Goal: Task Accomplishment & Management: Manage account settings

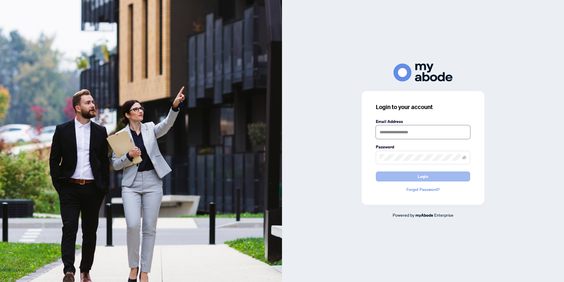
type input "**********"
click at [427, 177] on span "Login" at bounding box center [423, 175] width 11 height 9
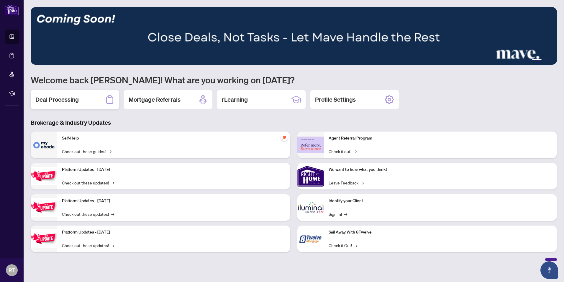
click at [75, 100] on h2 "Deal Processing" at bounding box center [56, 99] width 43 height 8
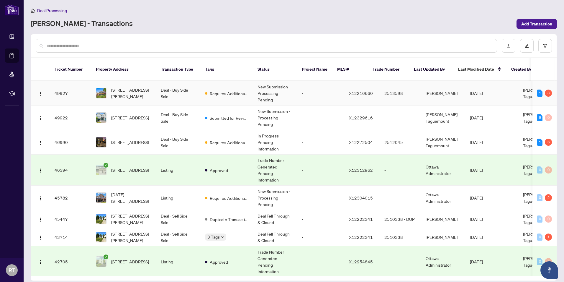
click at [322, 86] on td "-" at bounding box center [320, 93] width 47 height 24
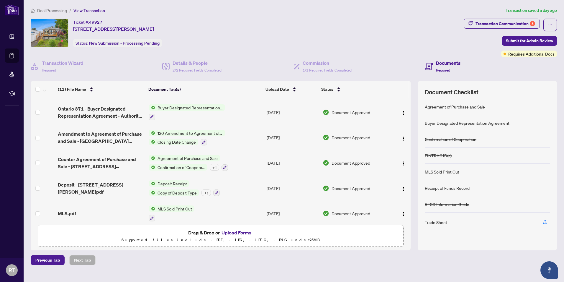
scroll to position [59, 0]
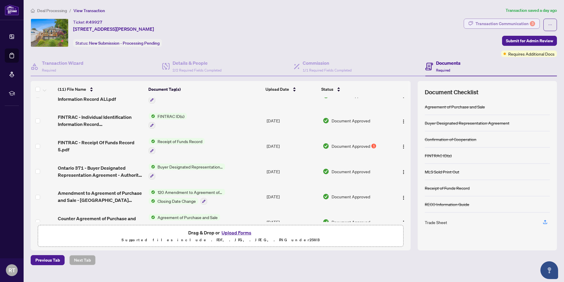
click at [508, 25] on div "Transaction Communication 3" at bounding box center [506, 23] width 60 height 9
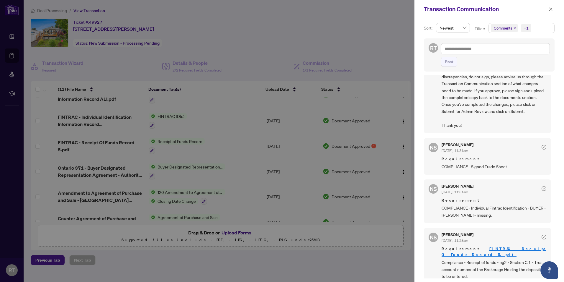
scroll to position [1, 0]
click at [513, 246] on link "FINTRAC - Receipt Of Funds Record 5.pdf" at bounding box center [494, 250] width 105 height 11
click at [377, 196] on div at bounding box center [282, 141] width 564 height 282
click at [412, 166] on div at bounding box center [282, 141] width 564 height 282
click at [392, 160] on div at bounding box center [282, 141] width 564 height 282
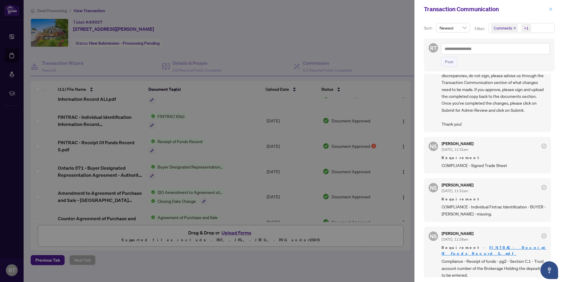
click at [552, 10] on icon "close" at bounding box center [551, 8] width 3 height 3
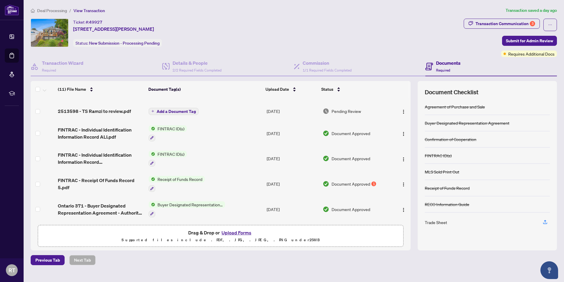
scroll to position [0, 0]
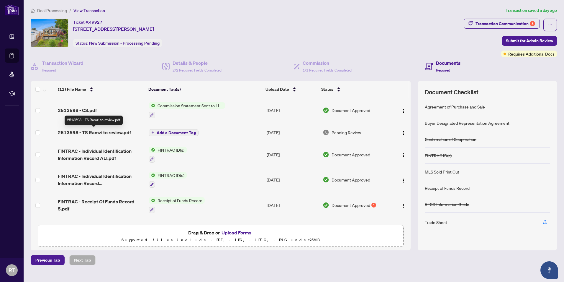
click at [115, 130] on span "2513598 - TS Ramzi to review.pdf" at bounding box center [94, 132] width 73 height 7
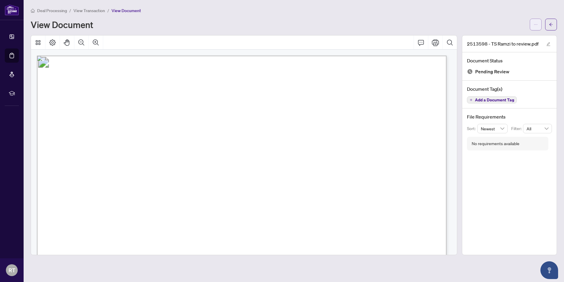
click at [533, 22] on button "button" at bounding box center [536, 25] width 12 height 12
click at [508, 38] on span "Download" at bounding box center [514, 37] width 45 height 6
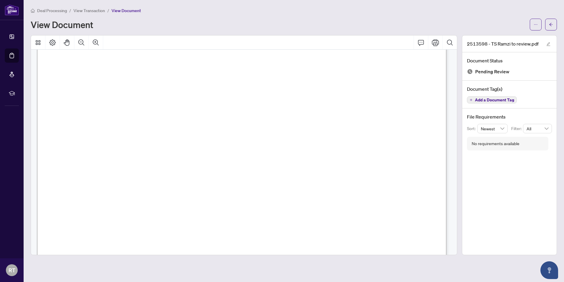
scroll to position [177, 0]
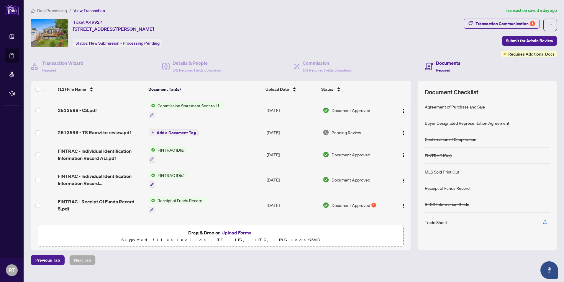
click at [233, 232] on button "Upload Forms" at bounding box center [236, 232] width 33 height 8
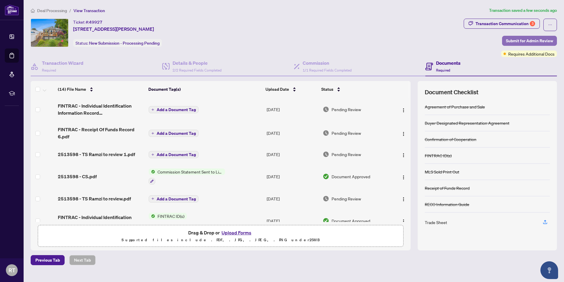
click at [538, 40] on span "Submit for Admin Review" at bounding box center [529, 40] width 47 height 9
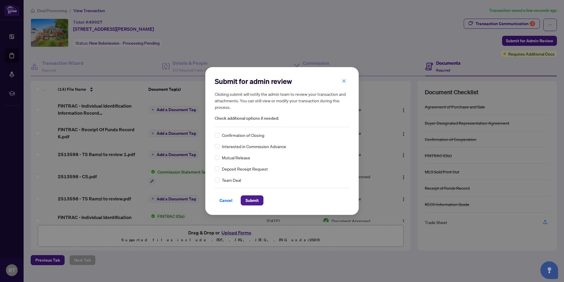
click at [244, 134] on span "Confirmation of Closing" at bounding box center [243, 135] width 43 height 6
click at [220, 135] on div "Confirmation of Closing" at bounding box center [282, 135] width 135 height 6
click at [252, 200] on span "Submit" at bounding box center [252, 199] width 13 height 9
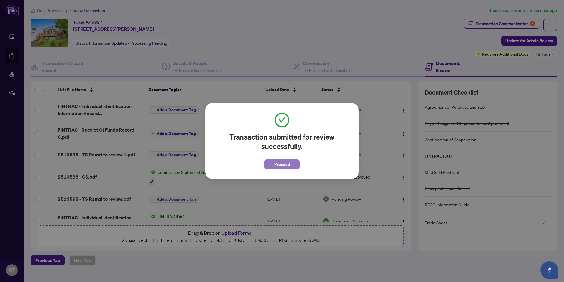
click at [275, 168] on span "Proceed" at bounding box center [282, 163] width 16 height 9
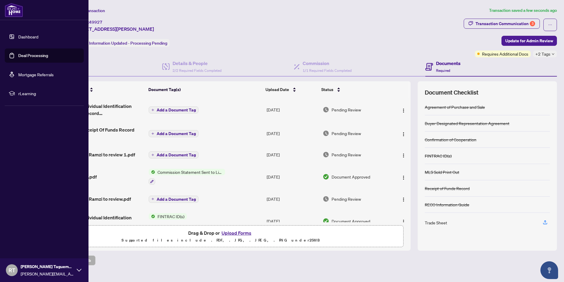
click at [24, 36] on link "Dashboard" at bounding box center [28, 36] width 20 height 5
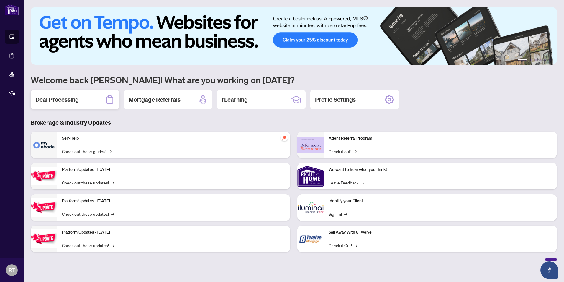
click at [75, 96] on h2 "Deal Processing" at bounding box center [56, 99] width 43 height 8
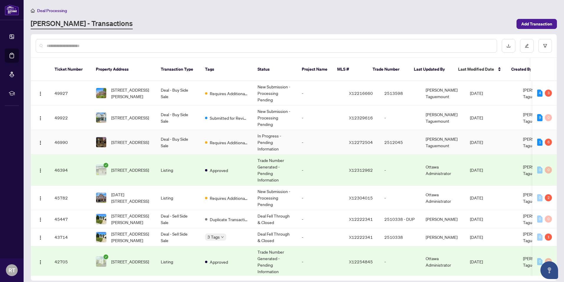
click at [329, 140] on td "-" at bounding box center [320, 142] width 47 height 24
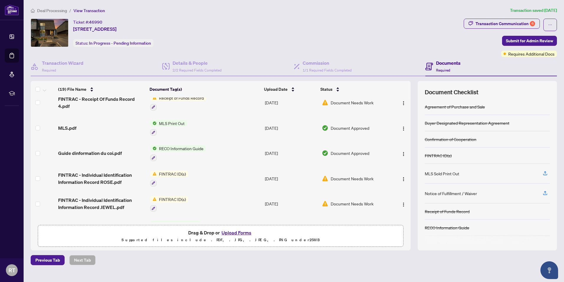
scroll to position [325, 0]
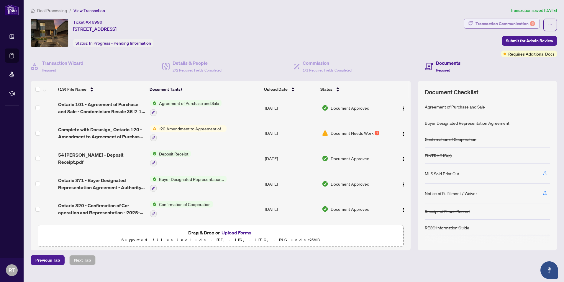
click at [506, 24] on div "Transaction Communication 6" at bounding box center [506, 23] width 60 height 9
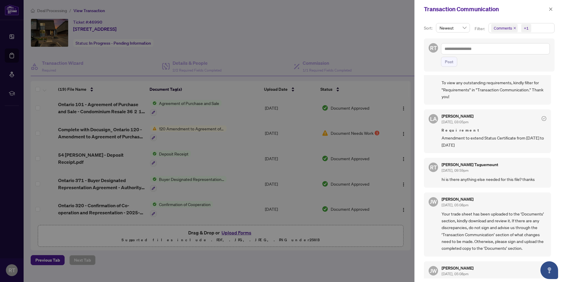
scroll to position [148, 0]
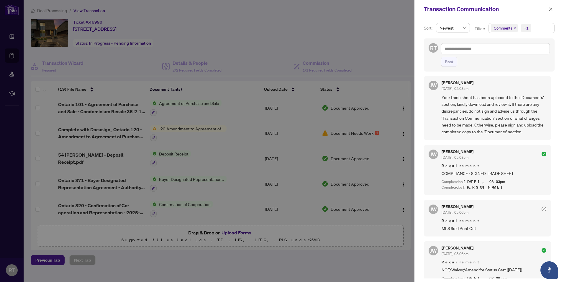
click at [33, 7] on div at bounding box center [282, 141] width 564 height 282
click at [353, 65] on div at bounding box center [282, 141] width 564 height 282
click at [550, 11] on icon "close" at bounding box center [551, 9] width 4 height 4
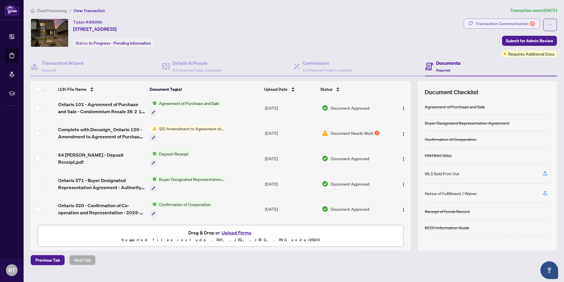
click at [501, 26] on div "Transaction Communication 6" at bounding box center [506, 23] width 60 height 9
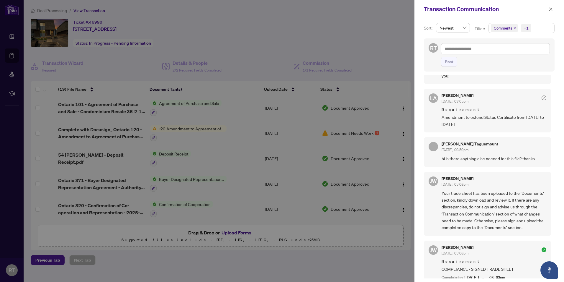
scroll to position [0, 0]
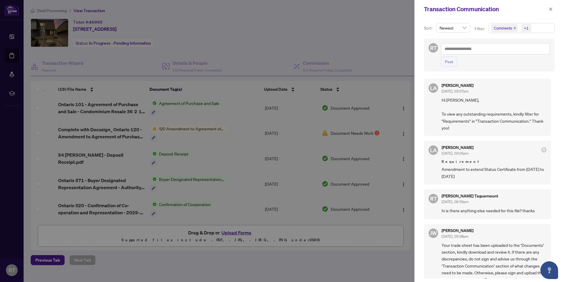
click at [378, 52] on div at bounding box center [282, 141] width 564 height 282
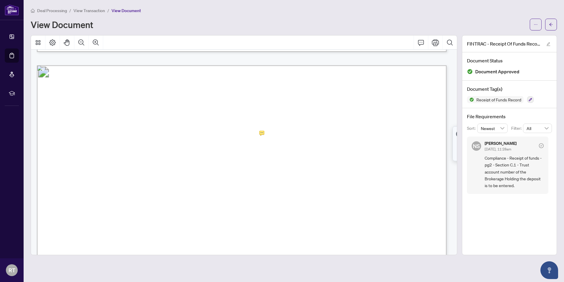
scroll to position [561, 0]
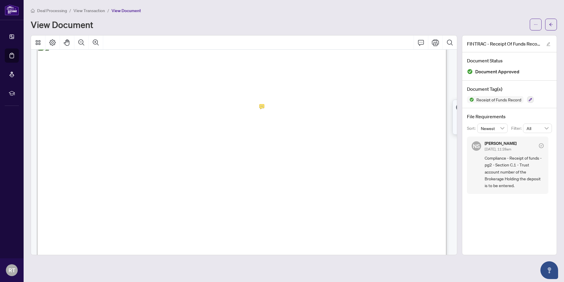
drag, startPoint x: 177, startPoint y: 173, endPoint x: 213, endPoint y: 173, distance: 36.6
click at [213, 39] on p "Receipt of Funds Record This document has been prepared by The Canadian Real Es…" at bounding box center [502, 39] width 930 height 0
click at [213, 173] on span "43113 31136" at bounding box center [196, 174] width 38 height 6
drag, startPoint x: 217, startPoint y: 174, endPoint x: 178, endPoint y: 173, distance: 39.0
click at [178, 173] on span "43113 31136" at bounding box center [196, 174] width 38 height 6
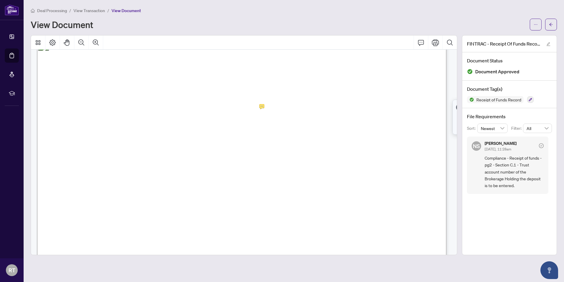
drag, startPoint x: 178, startPoint y: 173, endPoint x: 183, endPoint y: 174, distance: 5.8
click at [437, 45] on icon "Print" at bounding box center [435, 42] width 7 height 6
